Goal: Task Accomplishment & Management: Manage account settings

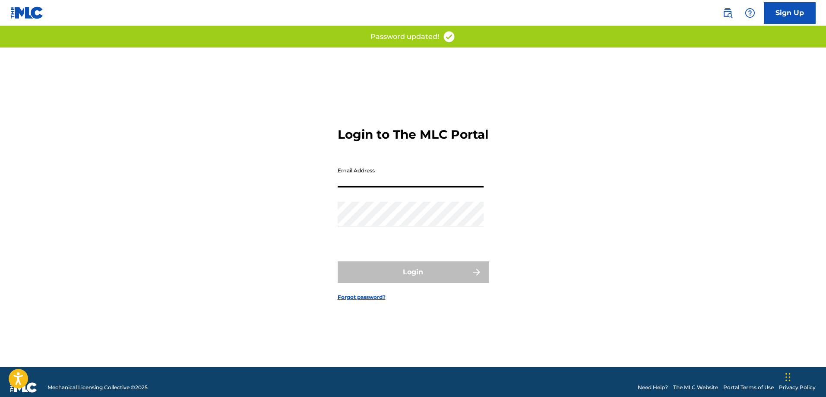
click at [437, 187] on input "Email Address" at bounding box center [411, 175] width 146 height 25
type input "[EMAIL_ADDRESS][DOMAIN_NAME]"
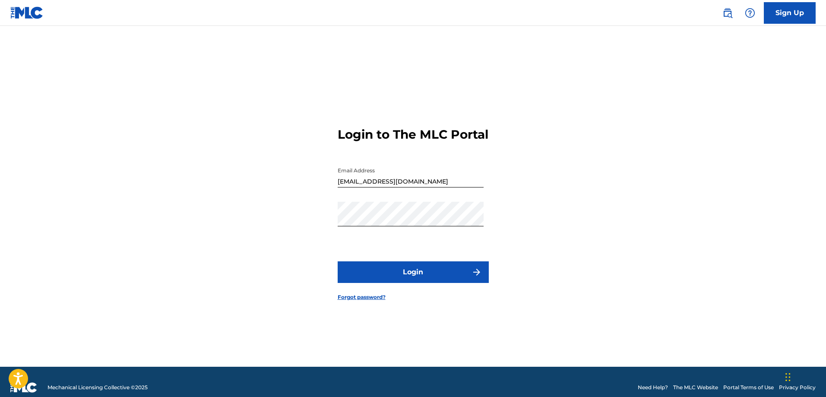
click at [419, 275] on button "Login" at bounding box center [413, 272] width 151 height 22
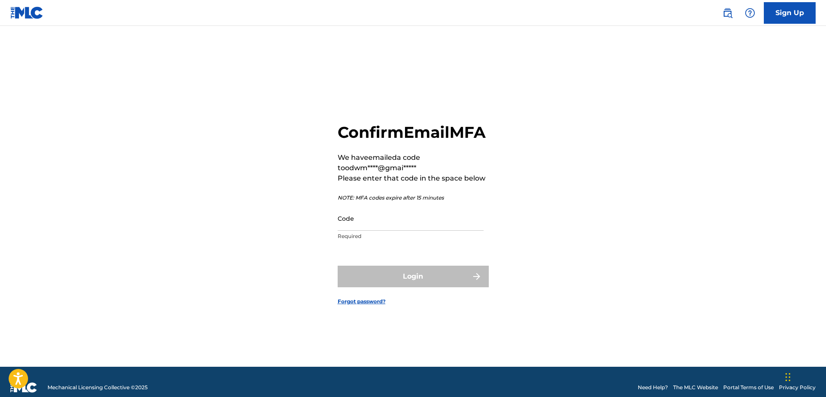
click at [373, 231] on input "Code" at bounding box center [411, 218] width 146 height 25
paste input "364527"
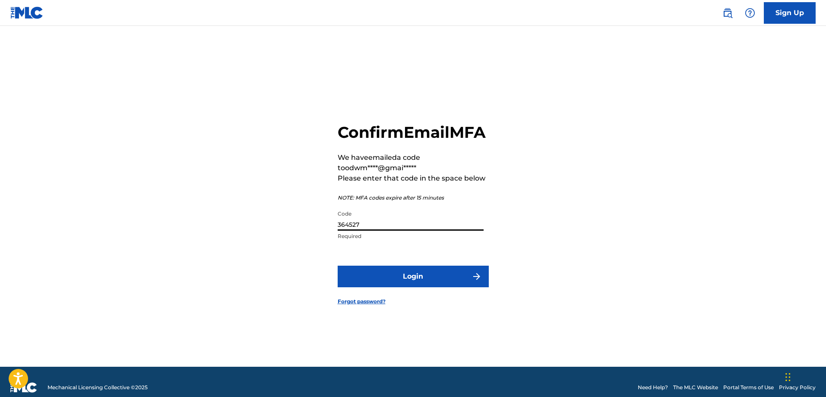
type input "364527"
click at [381, 284] on button "Login" at bounding box center [413, 277] width 151 height 22
